Goal: Information Seeking & Learning: Understand process/instructions

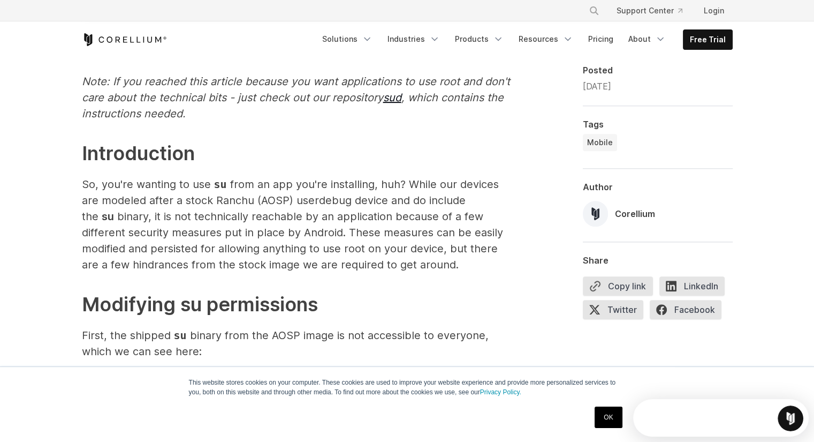
click at [317, 202] on p "So, you're wanting to use su from an app you're installing, huh? While our devi…" at bounding box center [296, 224] width 428 height 96
click at [359, 185] on p "So, you're wanting to use su from an app you're installing, huh? While our devi…" at bounding box center [296, 224] width 428 height 96
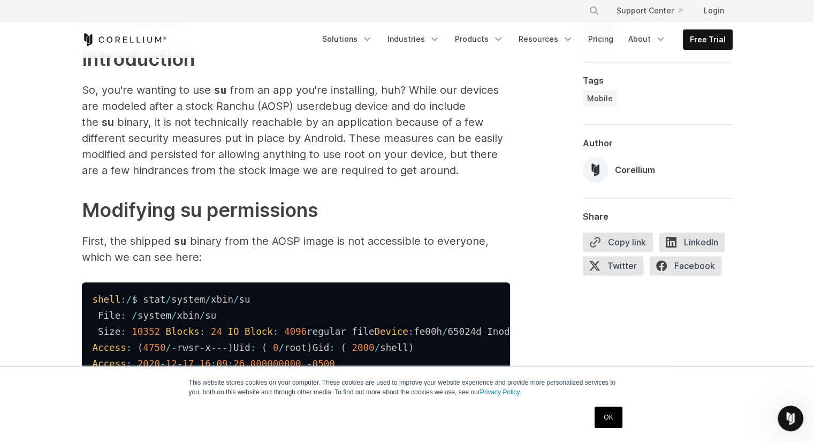
scroll to position [617, 0]
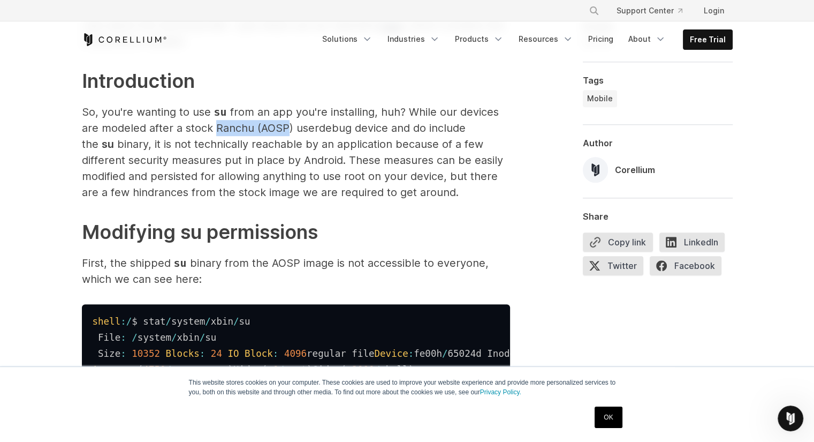
drag, startPoint x: 289, startPoint y: 131, endPoint x: 216, endPoint y: 132, distance: 72.8
click at [216, 132] on p "So, you're wanting to use su from an app you're installing, huh? While our devi…" at bounding box center [296, 152] width 428 height 96
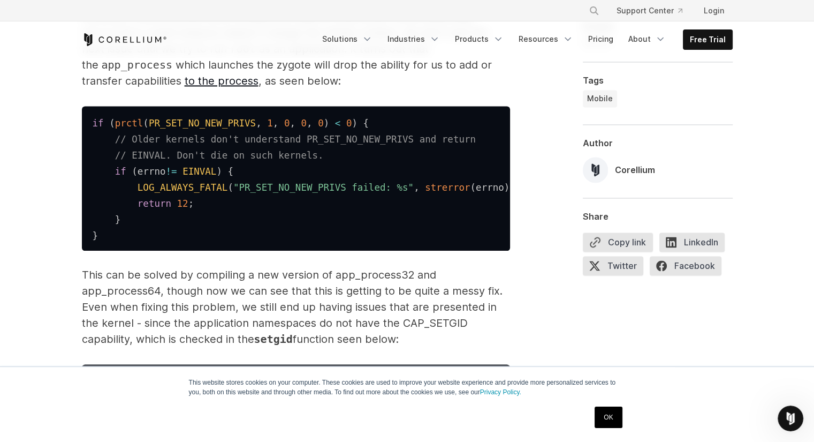
scroll to position [1637, 0]
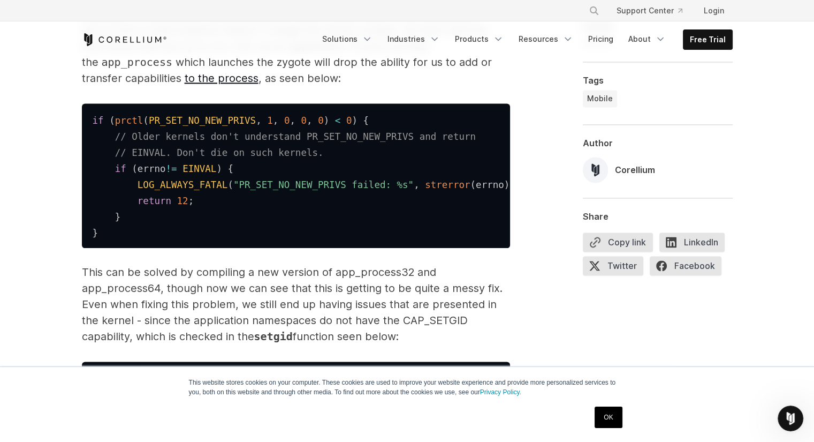
click at [184, 86] on p "However, there are still more hurdles we need to overcome. Since switching via …" at bounding box center [296, 46] width 428 height 80
click at [309, 86] on p "However, there are still more hurdles we need to overcome. Since switching via …" at bounding box center [296, 46] width 428 height 80
click at [135, 86] on p "However, there are still more hurdles we need to overcome. Since switching via …" at bounding box center [296, 46] width 428 height 80
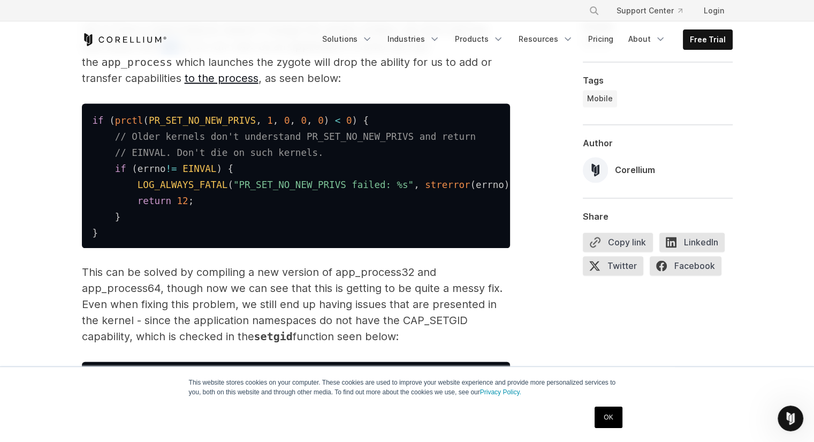
click at [135, 86] on p "However, there are still more hurdles we need to overcome. Since switching via …" at bounding box center [296, 46] width 428 height 80
click at [238, 86] on p "However, there are still more hurdles we need to overcome. Since switching via …" at bounding box center [296, 46] width 428 height 80
click at [268, 86] on p "However, there are still more hurdles we need to overcome. Since switching via …" at bounding box center [296, 46] width 428 height 80
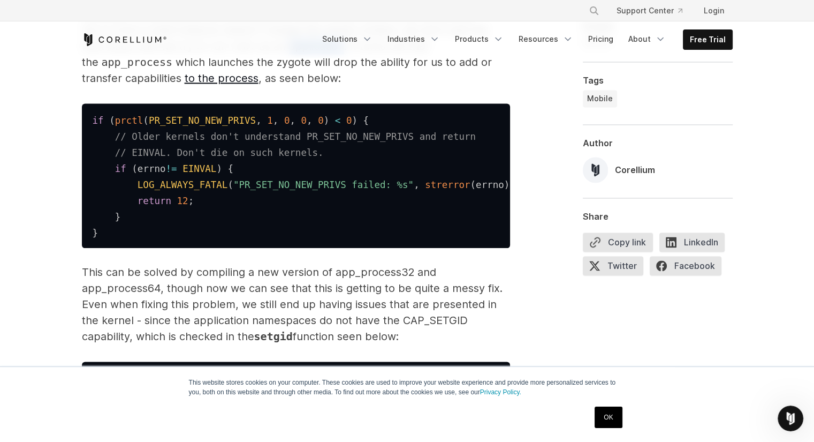
click at [268, 86] on p "However, there are still more hurdles we need to overcome. Since switching via …" at bounding box center [296, 46] width 428 height 80
click at [342, 86] on p "However, there are still more hurdles we need to overcome. Since switching via …" at bounding box center [296, 46] width 428 height 80
click at [162, 86] on p "However, there are still more hurdles we need to overcome. Since switching via …" at bounding box center [296, 46] width 428 height 80
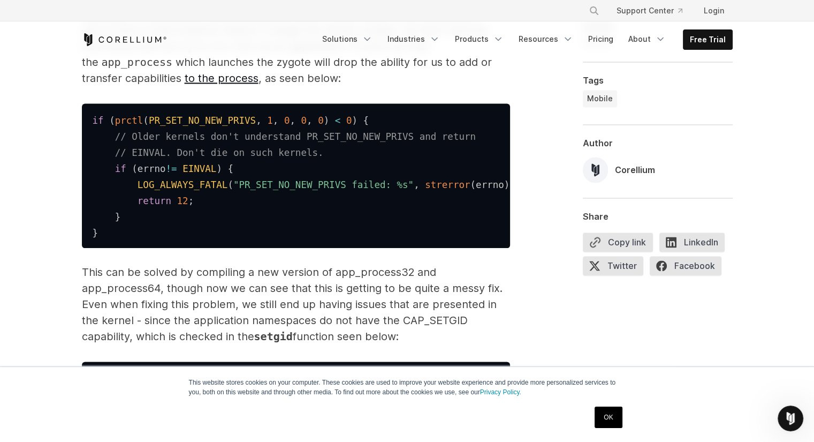
click at [242, 86] on p "However, there are still more hurdles we need to overcome. Since switching via …" at bounding box center [296, 46] width 428 height 80
click at [314, 86] on p "However, there are still more hurdles we need to overcome. Since switching via …" at bounding box center [296, 46] width 428 height 80
click at [357, 86] on p "However, there are still more hurdles we need to overcome. Since switching via …" at bounding box center [296, 46] width 428 height 80
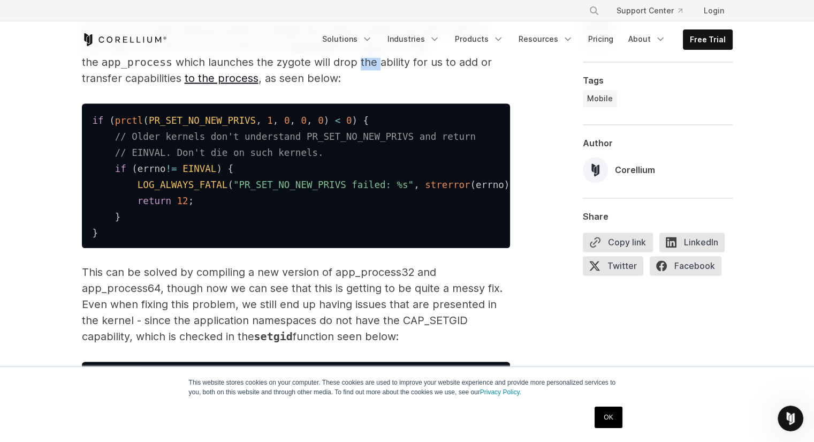
click at [357, 86] on p "However, there are still more hurdles we need to overcome. Since switching via …" at bounding box center [296, 46] width 428 height 80
click at [391, 86] on p "However, there are still more hurdles we need to overcome. Since switching via …" at bounding box center [296, 46] width 428 height 80
click at [434, 86] on p "However, there are still more hurdles we need to overcome. Since switching via …" at bounding box center [296, 46] width 428 height 80
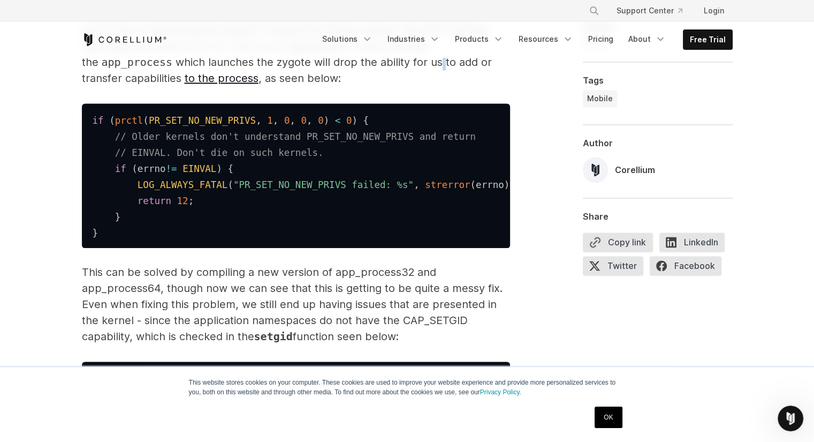
scroll to position [1656, 0]
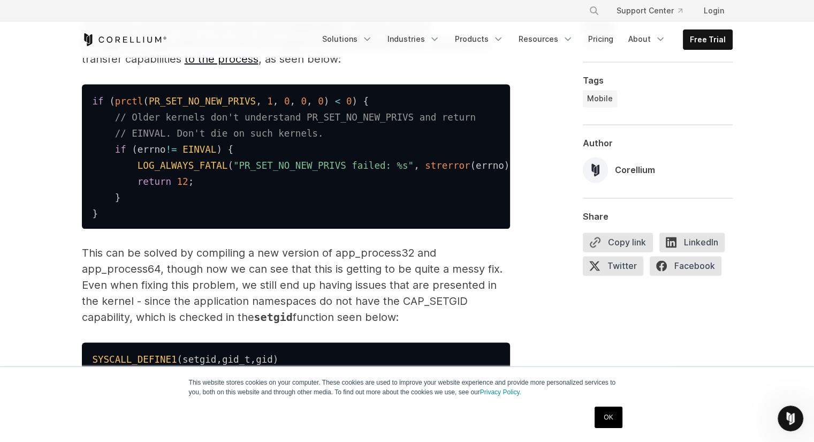
click at [162, 67] on p "However, there are still more hurdles we need to overcome. Since switching via …" at bounding box center [296, 27] width 428 height 80
click at [300, 67] on p "However, there are still more hurdles we need to overcome. Since switching via …" at bounding box center [296, 27] width 428 height 80
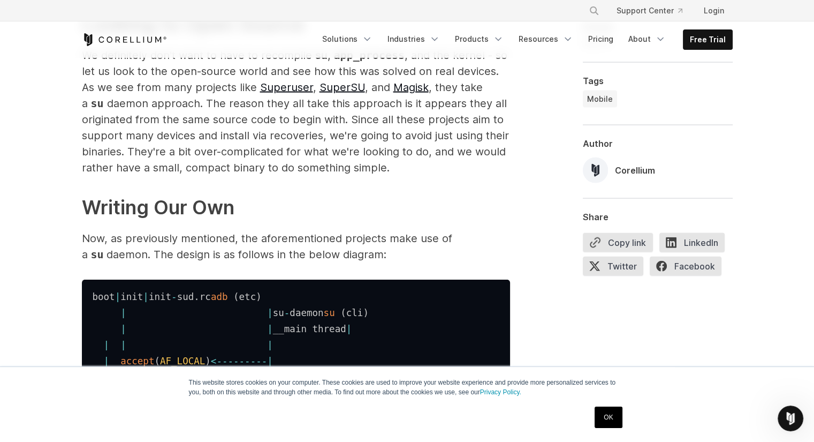
scroll to position [2433, 0]
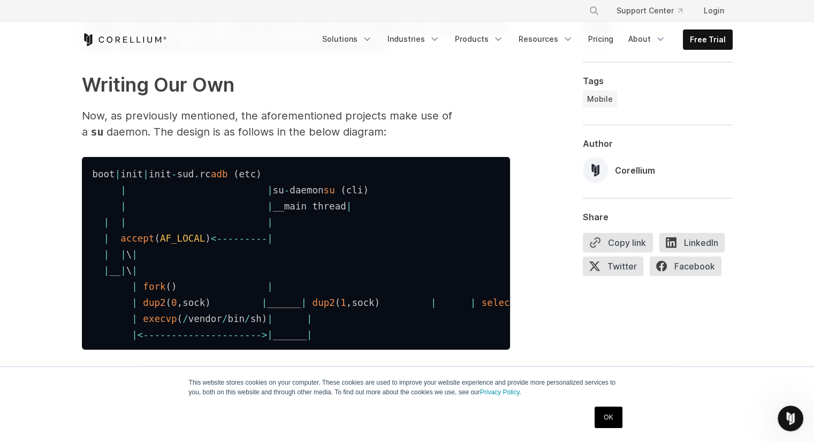
click at [608, 422] on link "OK" at bounding box center [608, 416] width 27 height 21
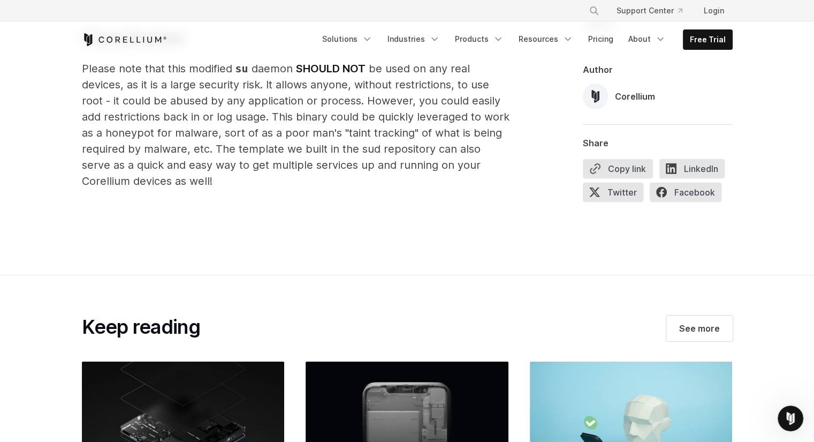
scroll to position [3306, 0]
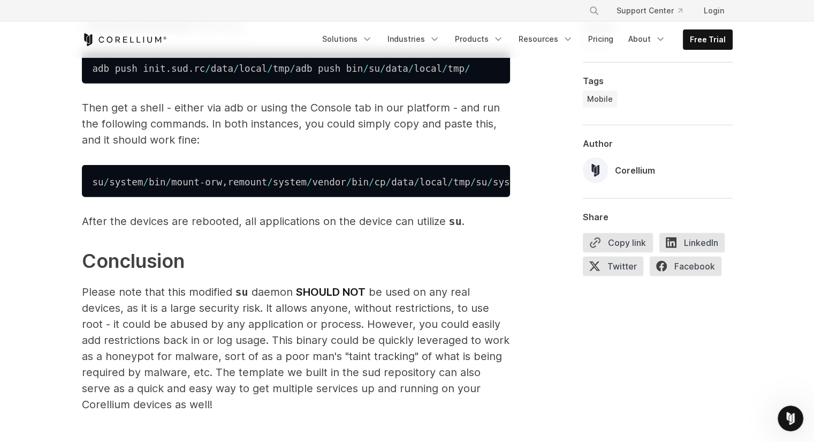
scroll to position [3109, 0]
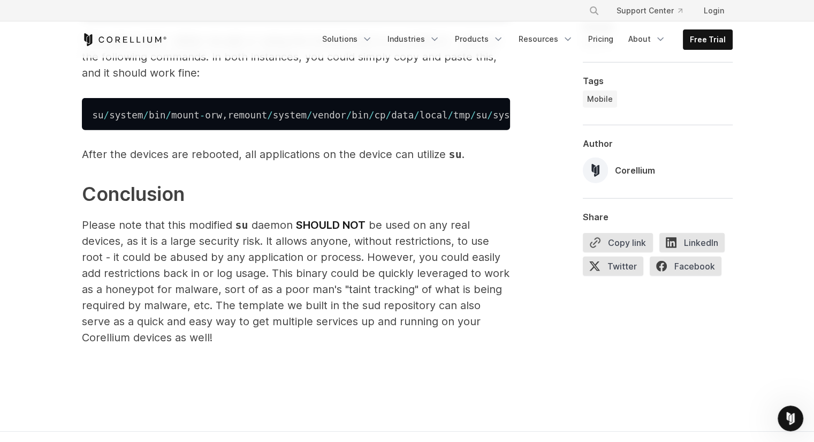
scroll to position [3198, 0]
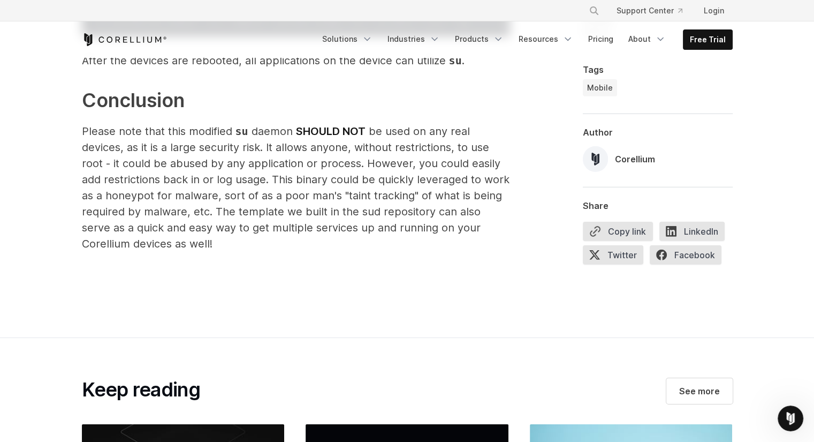
scroll to position [3270, 0]
drag, startPoint x: 164, startPoint y: 220, endPoint x: 306, endPoint y: 235, distance: 143.2
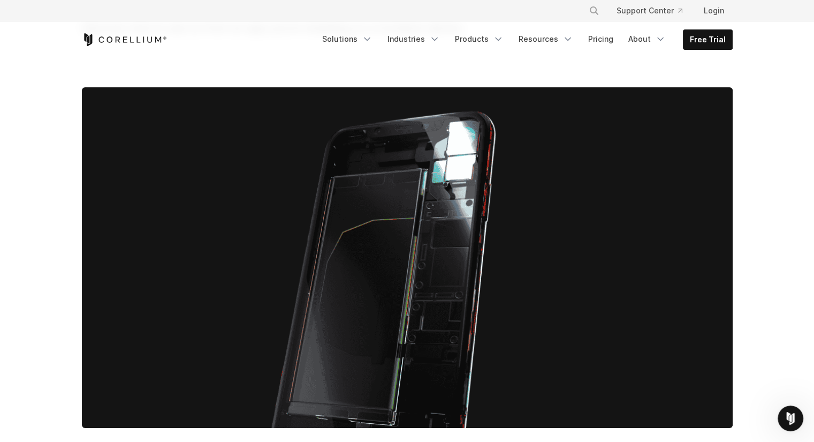
scroll to position [0, 0]
